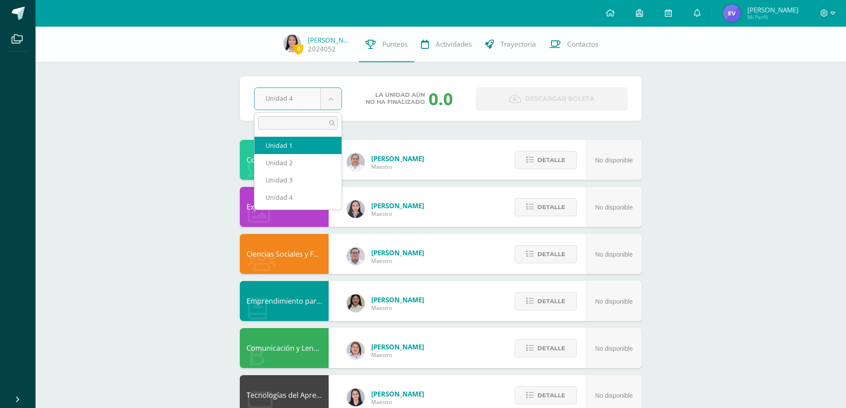
select select "Unidad 1"
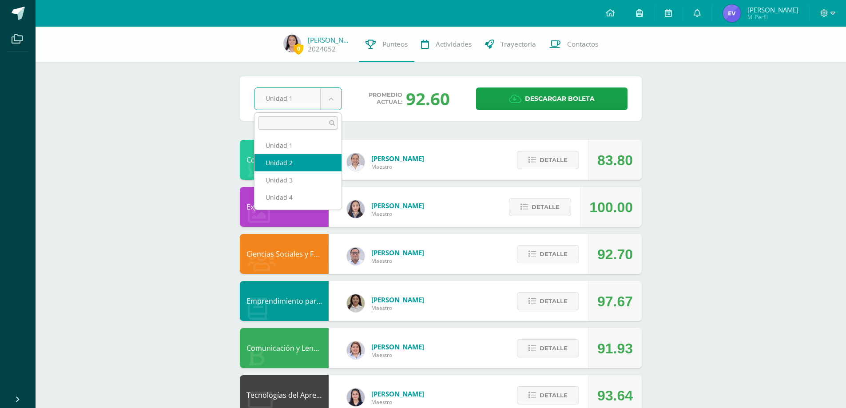
select select "Unidad 2"
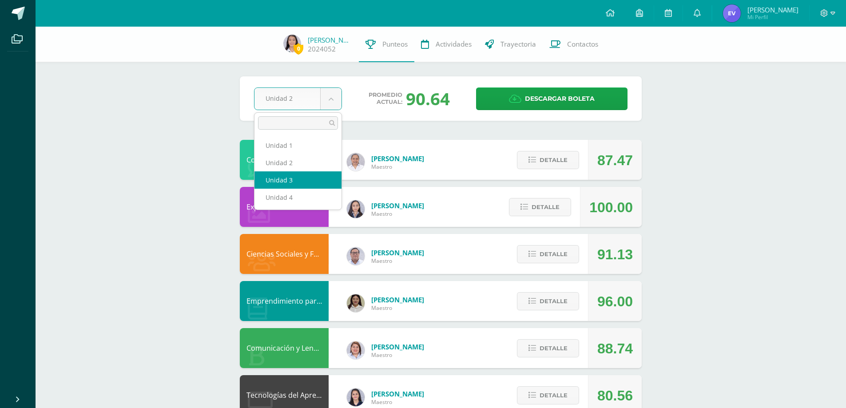
select select "Unidad 3"
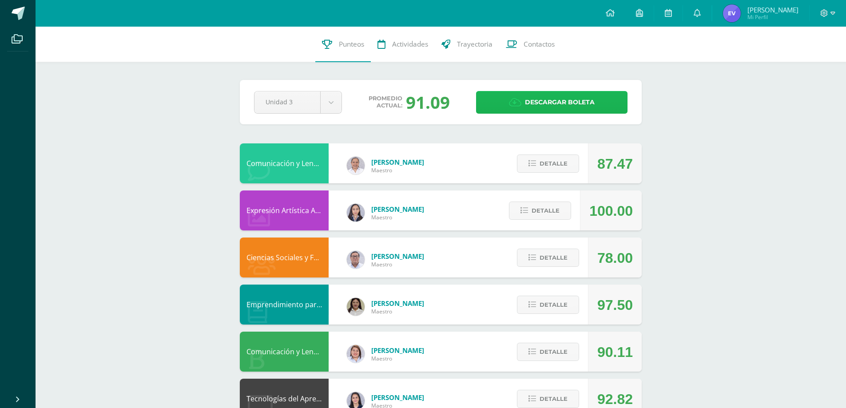
click at [552, 104] on span "Descargar boleta" at bounding box center [560, 103] width 70 height 22
